Goal: Task Accomplishment & Management: Complete application form

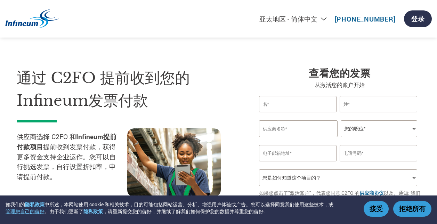
select select "zh-CN"
drag, startPoint x: 286, startPoint y: 108, endPoint x: 293, endPoint y: 107, distance: 6.6
click at [286, 108] on input "text" at bounding box center [298, 104] width 78 height 16
click at [298, 106] on input "[PERSON_NAME]" at bounding box center [298, 104] width 78 height 16
type input "沃"
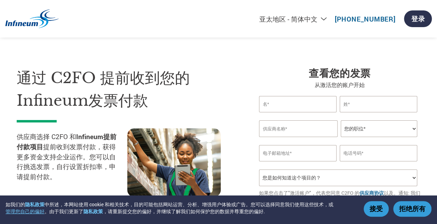
click at [403, 107] on input "text" at bounding box center [379, 104] width 78 height 16
type input "华"
click at [295, 101] on input "text" at bounding box center [298, 104] width 78 height 16
type input "卿"
click at [268, 137] on input "text" at bounding box center [298, 128] width 79 height 17
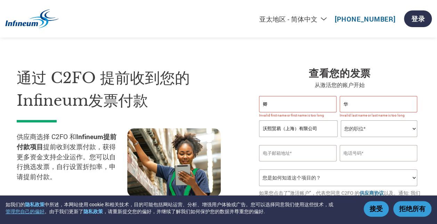
type input "沃熙贸易（上海）有限公司"
click at [391, 136] on select "您的职位* 首席财务官 会计长 财务长 财务总监 信贷经理 首席执行官 总裁 企业主/创始人 会计人员 簿记人员 应收账款人员 办公室经理 其他" at bounding box center [379, 128] width 77 height 17
select select "OTHER"
click at [341, 128] on select "您的职位* 首席财务官 会计长 财务长 财务总监 信贷经理 首席执行官 总裁 企业主/创始人 会计人员 簿记人员 应收账款人员 办公室经理 其他" at bounding box center [379, 128] width 77 height 17
click at [302, 160] on input "email" at bounding box center [298, 153] width 78 height 16
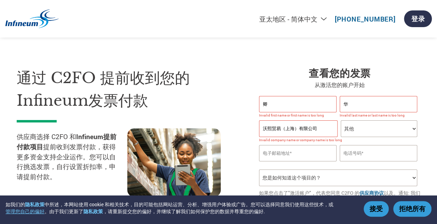
type input "[PERSON_NAME][EMAIL_ADDRESS][DOMAIN_NAME]"
type input "13761370247"
click at [325, 161] on input "[PERSON_NAME][EMAIL_ADDRESS][DOMAIN_NAME]" at bounding box center [298, 153] width 78 height 16
type input "M"
click at [286, 161] on input "email" at bounding box center [298, 153] width 78 height 16
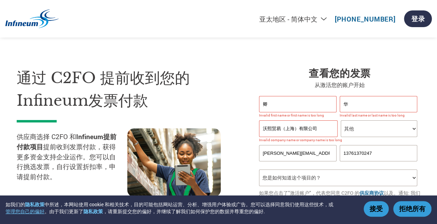
click at [267, 161] on input "[PERSON_NAME][EMAIL_ADDRESS][DOMAIN_NAME]" at bounding box center [298, 153] width 78 height 16
drag, startPoint x: 266, startPoint y: 161, endPoint x: 255, endPoint y: 161, distance: 11.5
click at [255, 161] on div "查看您的发票 从激活您的账户开始 卿 华 Invalid first name or first name is too long Invalid last …" at bounding box center [335, 146] width 172 height 159
type input "[PERSON_NAME][EMAIL_ADDRESS][DOMAIN_NAME]"
click at [349, 161] on input "13761370247" at bounding box center [379, 153] width 78 height 16
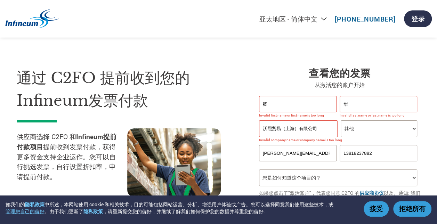
type input "13818237882"
drag, startPoint x: 286, startPoint y: 191, endPoint x: 293, endPoint y: 187, distance: 7.9
click at [286, 186] on select "您是如何知道这个项目的？ 从我的客户处得知 收到了电子邮件 社交媒体 在线搜索 家人/朋友/熟人 在一次活动中 其他" at bounding box center [338, 177] width 158 height 17
select select "Email"
click at [259, 179] on select "您是如何知道这个项目的？ 从我的客户处得知 收到了电子邮件 社交媒体 在线搜索 家人/朋友/熟人 在一次活动中 其他" at bounding box center [338, 177] width 158 height 17
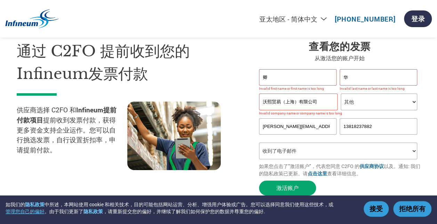
scroll to position [70, 0]
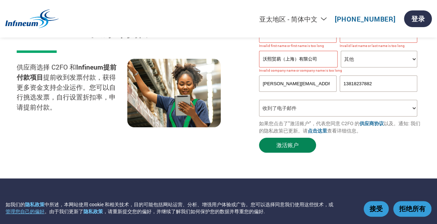
click at [307, 153] on button "激活账户" at bounding box center [287, 145] width 57 height 15
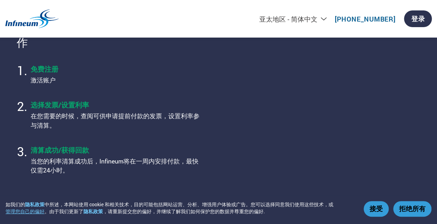
scroll to position [278, 0]
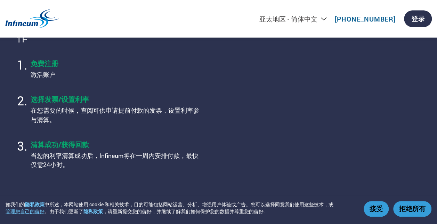
click at [374, 212] on button "接受" at bounding box center [376, 209] width 25 height 16
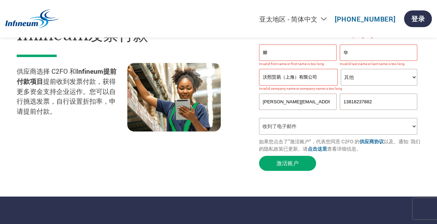
scroll to position [35, 0]
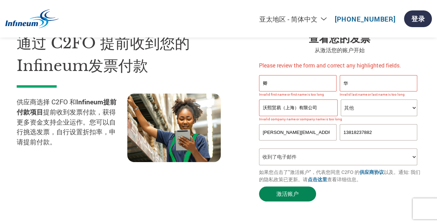
click at [290, 201] on button "激活账户" at bounding box center [287, 193] width 57 height 15
click at [303, 201] on button "激活账户" at bounding box center [287, 193] width 57 height 15
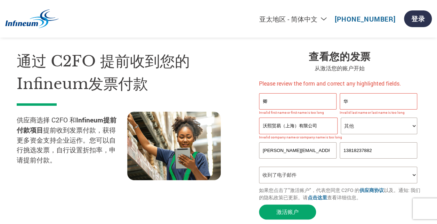
scroll to position [0, 0]
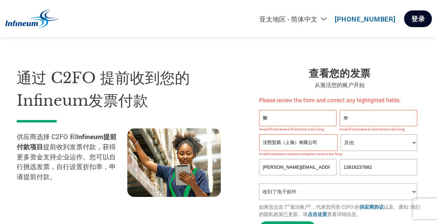
click at [419, 26] on link "登录" at bounding box center [418, 18] width 28 height 17
